Goal: Information Seeking & Learning: Learn about a topic

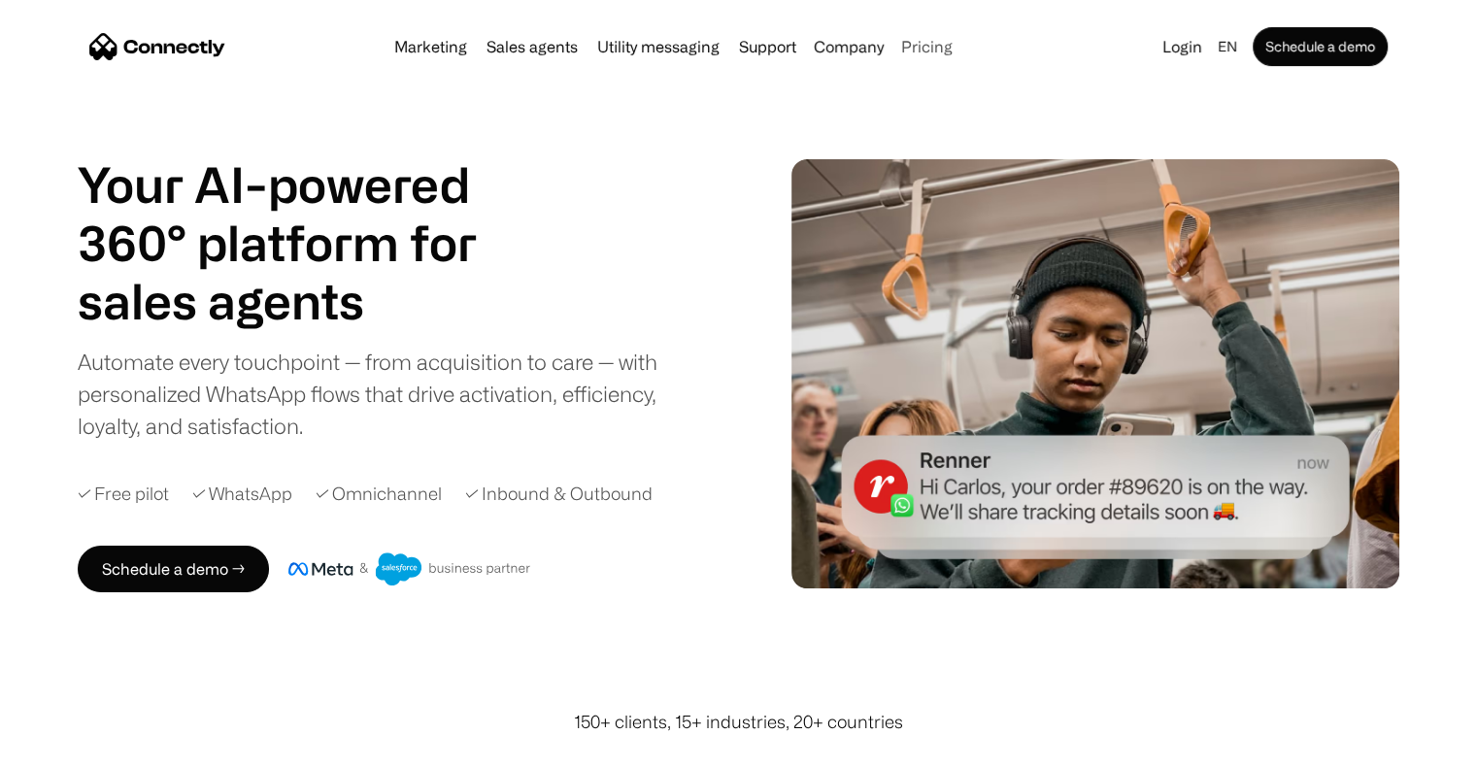
click at [909, 40] on link "Pricing" at bounding box center [926, 47] width 67 height 16
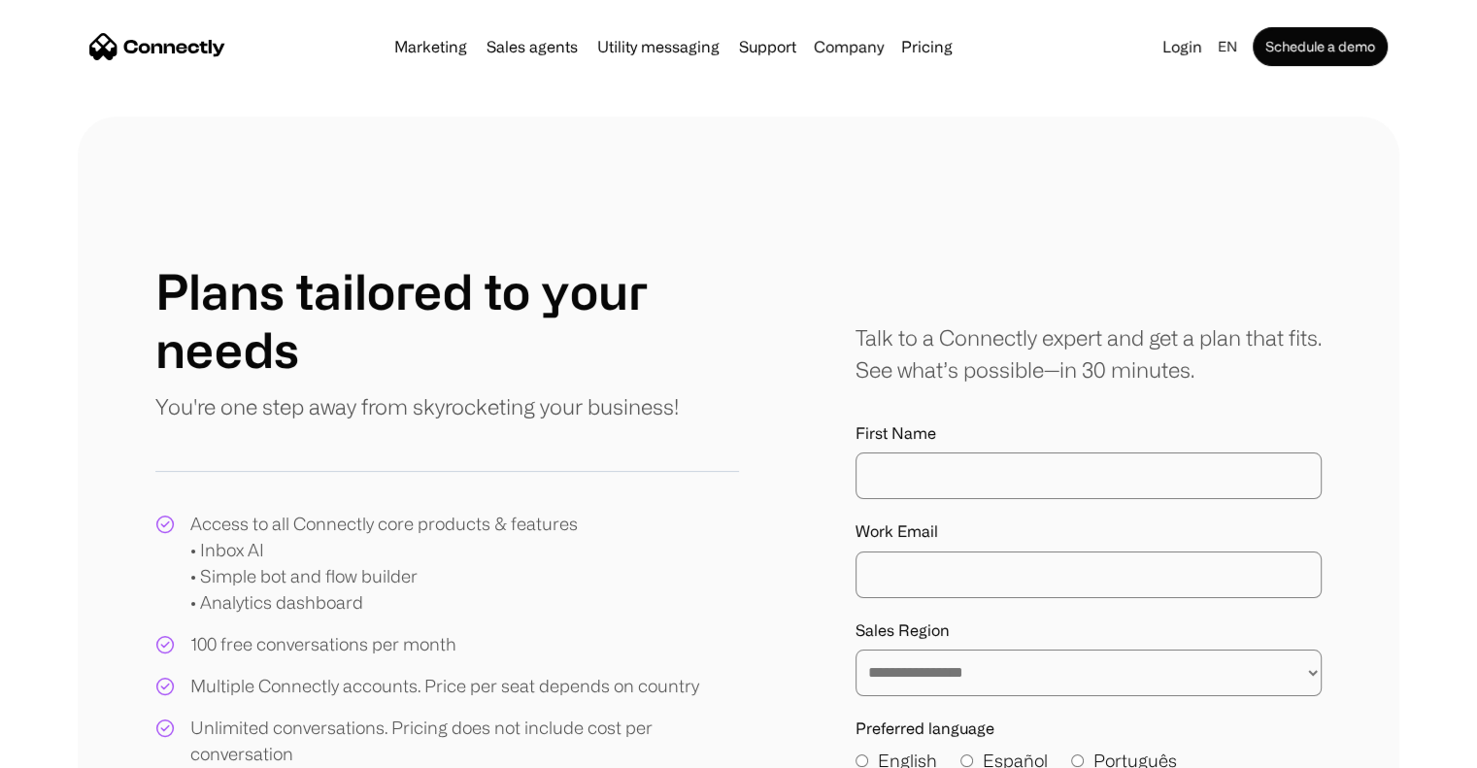
click at [909, 40] on link "Pricing" at bounding box center [926, 47] width 67 height 16
drag, startPoint x: 0, startPoint y: 0, endPoint x: 909, endPoint y: 40, distance: 909.9
click at [909, 40] on link "Pricing" at bounding box center [926, 47] width 67 height 16
click at [938, 51] on link "Pricing" at bounding box center [926, 47] width 67 height 16
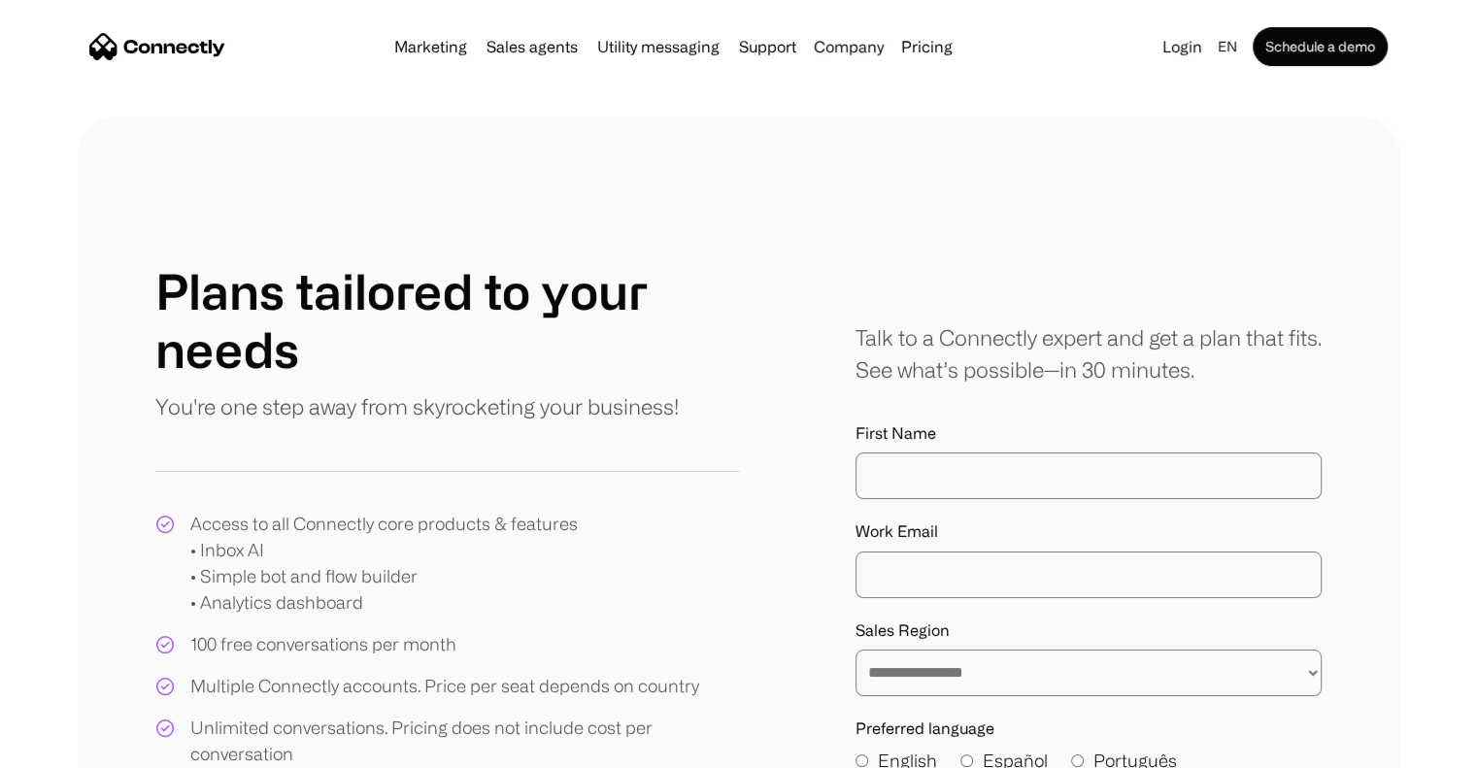
click at [916, 46] on link "Pricing" at bounding box center [926, 47] width 67 height 16
click at [921, 64] on nav "Marketing Sales agents Utility messaging Support Company About us Careers Conta…" at bounding box center [738, 46] width 1298 height 39
click at [935, 50] on link "Pricing" at bounding box center [926, 47] width 67 height 16
click at [1187, 49] on link "Login" at bounding box center [1182, 46] width 55 height 27
